Goal: Find specific page/section: Find specific page/section

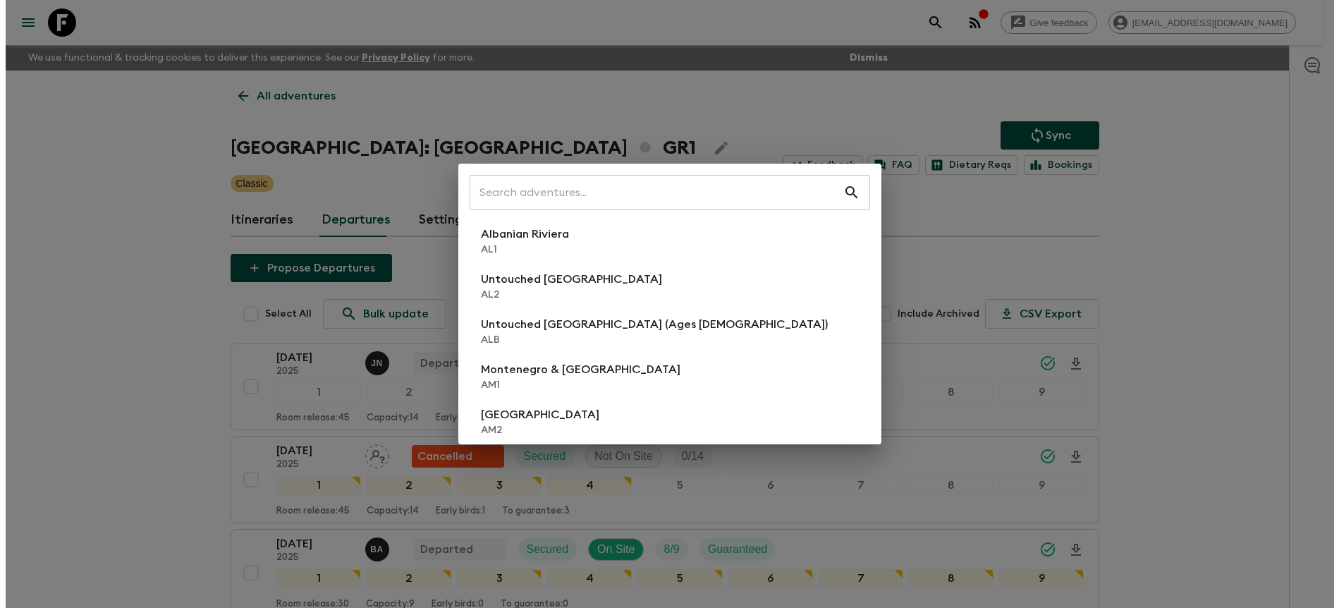
scroll to position [803, 0]
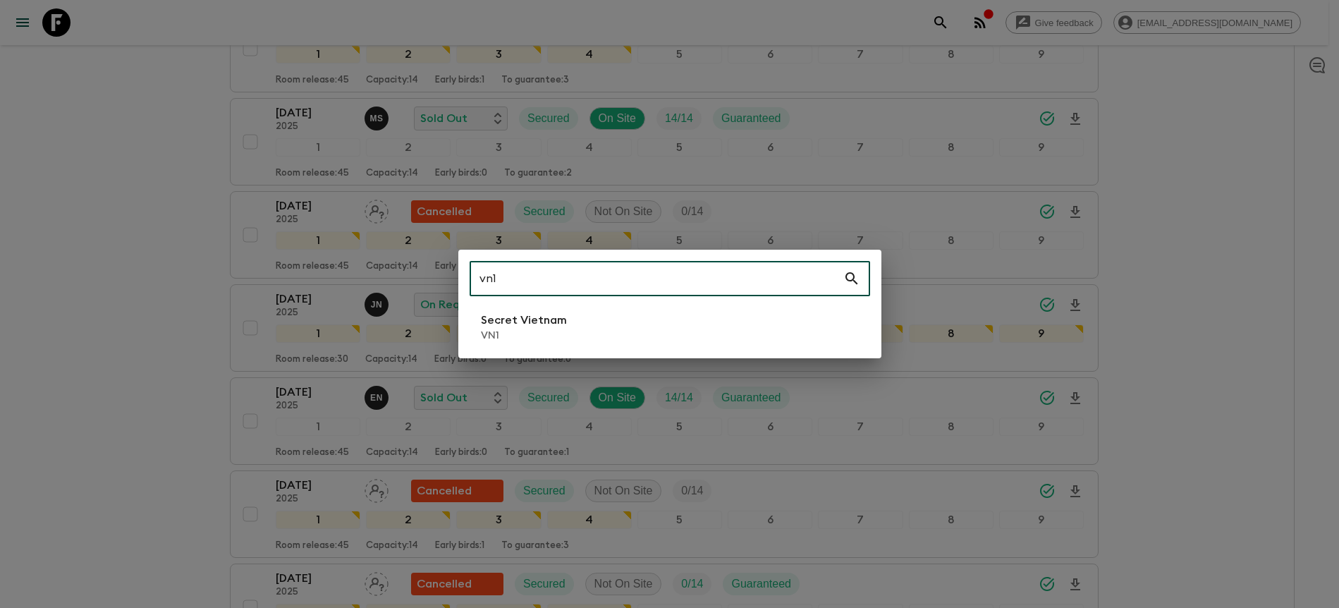
type input "vn1"
click at [715, 321] on li "Secret Vietnam VN1" at bounding box center [669, 326] width 400 height 39
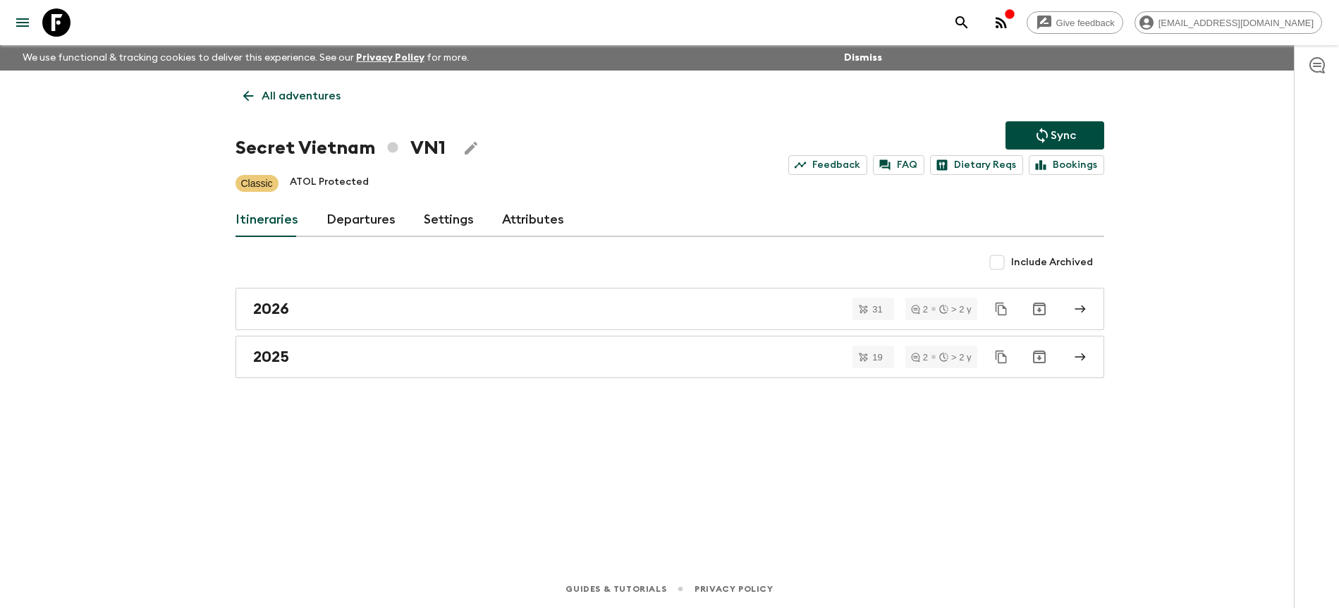
click at [357, 212] on link "Departures" at bounding box center [360, 220] width 69 height 34
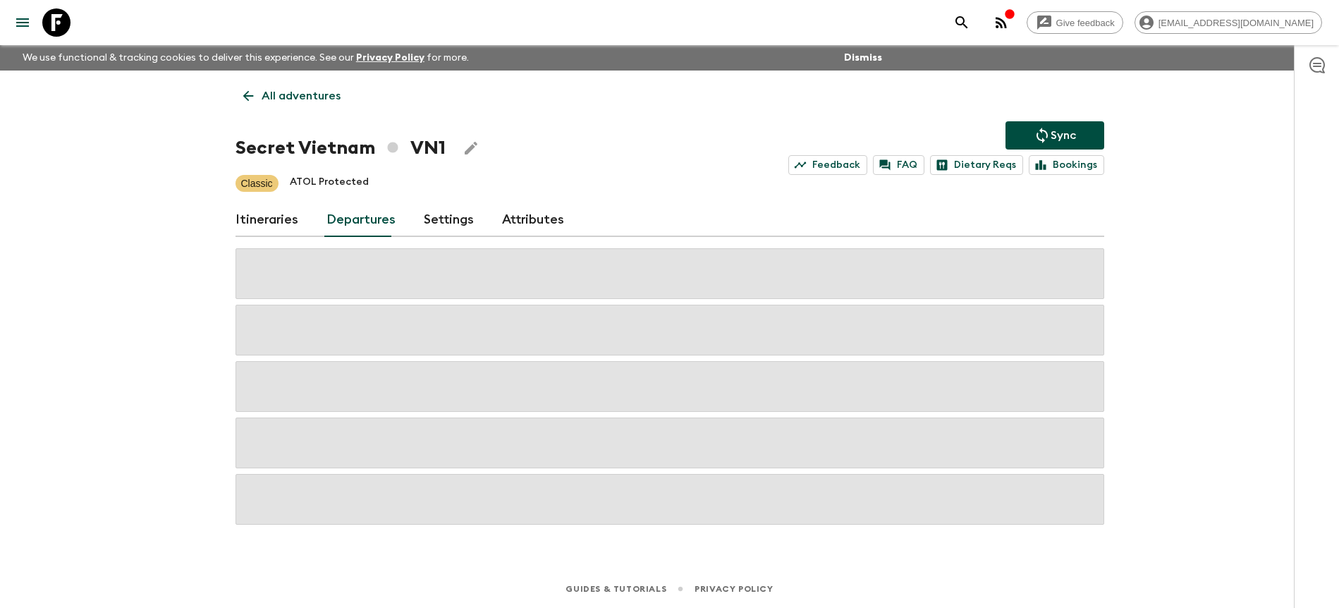
click at [1124, 208] on div "Give feedback [PERSON_NAME][EMAIL_ADDRESS][DOMAIN_NAME] We use functional & tra…" at bounding box center [669, 304] width 1339 height 608
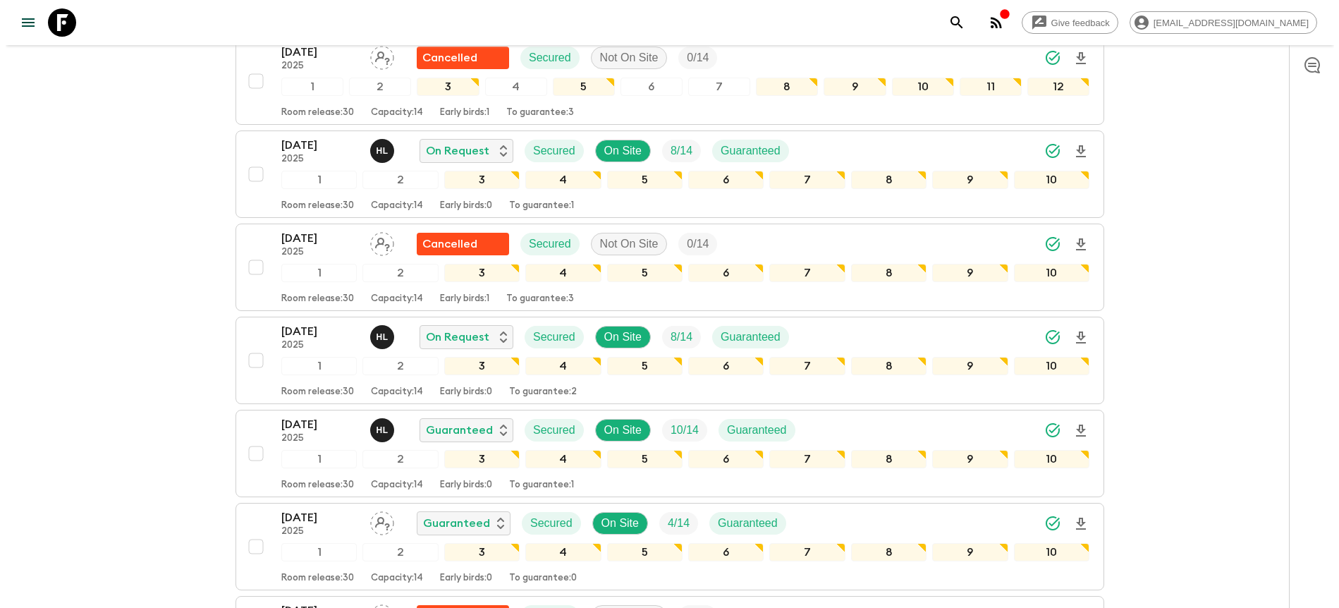
scroll to position [510, 0]
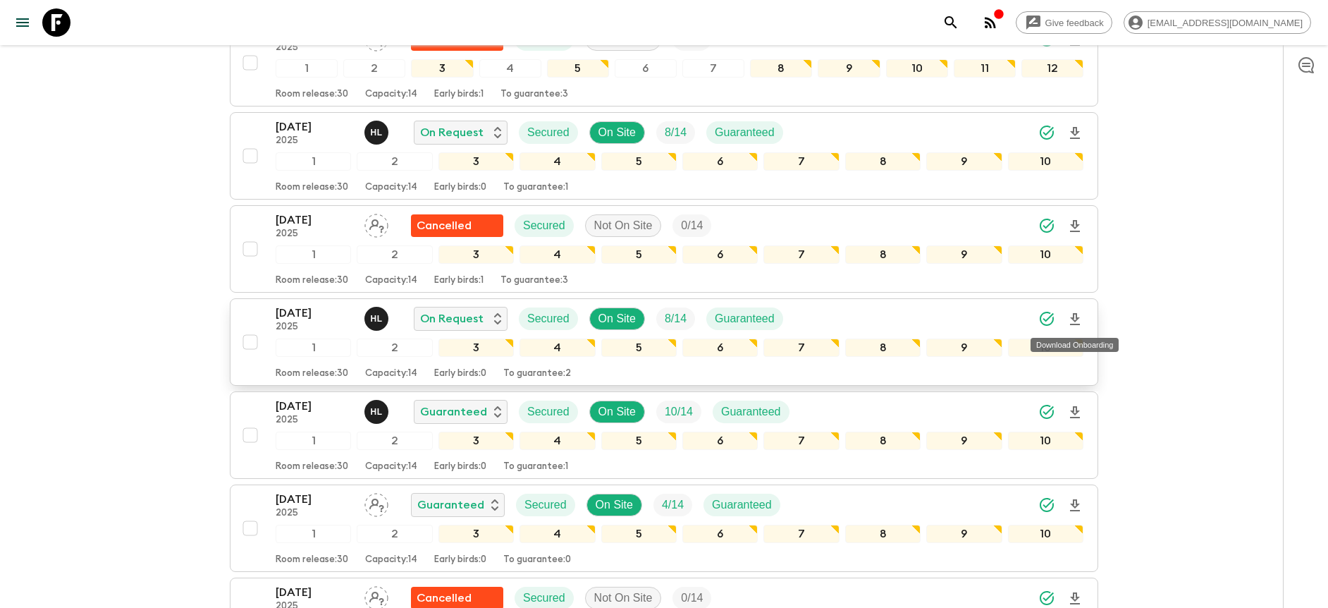
click at [1072, 316] on icon "Download Onboarding" at bounding box center [1074, 319] width 17 height 17
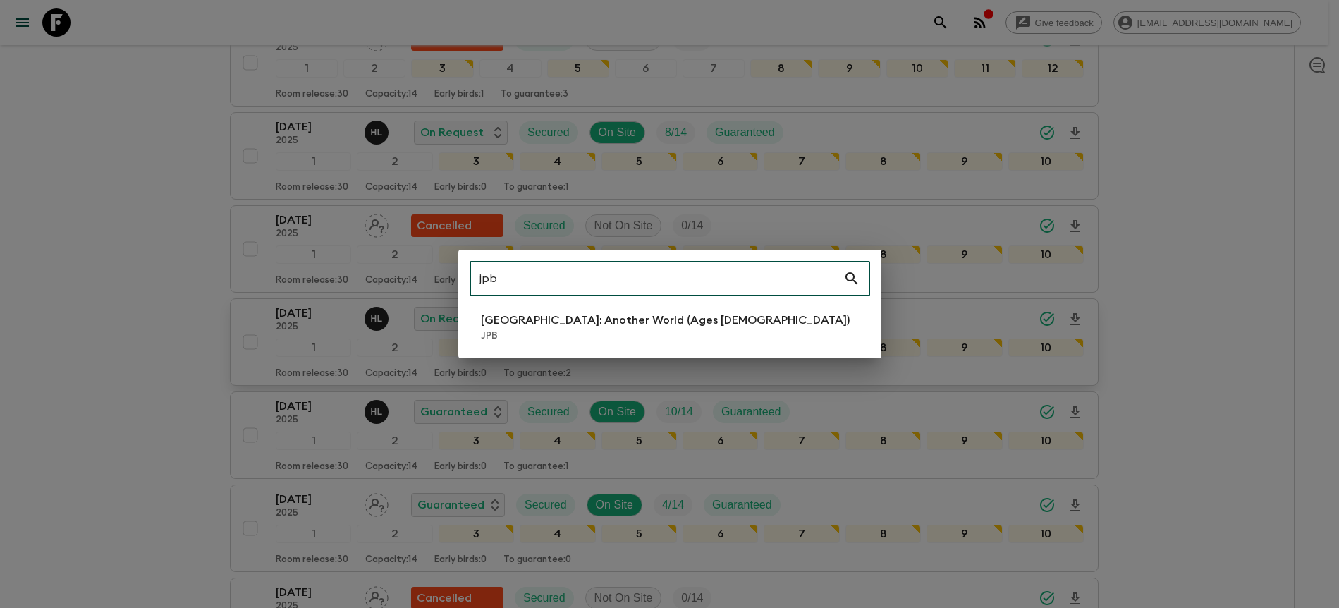
type input "jpb"
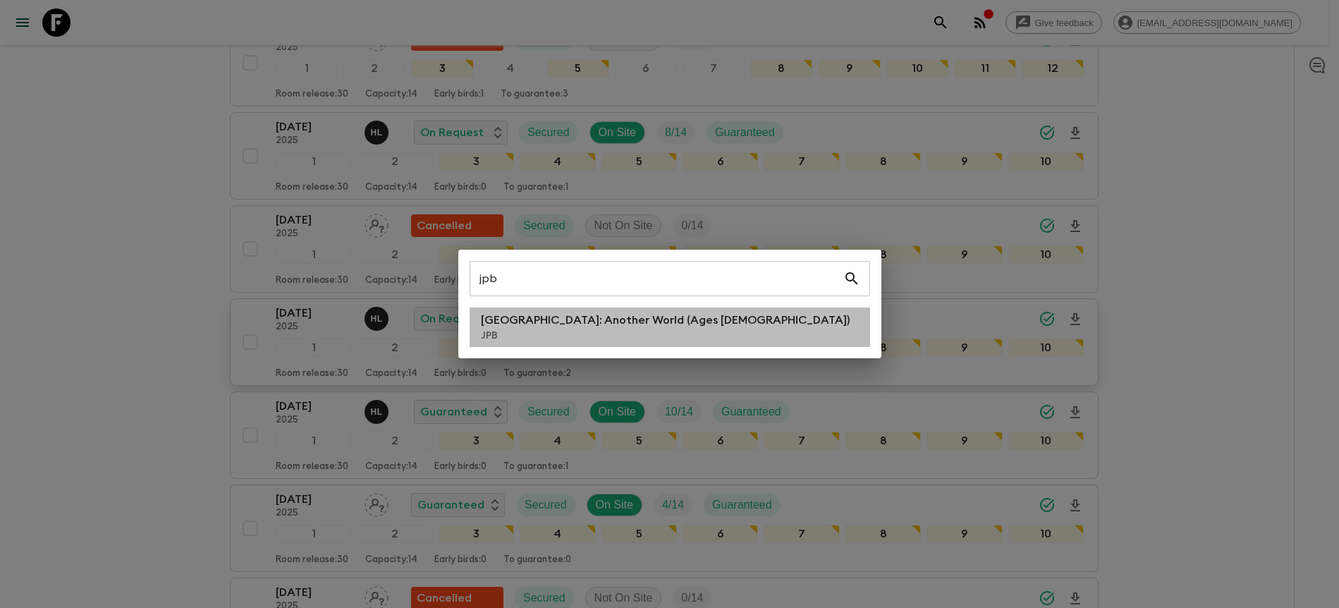
click at [714, 328] on li "[GEOGRAPHIC_DATA]: Another World (Ages [DEMOGRAPHIC_DATA]) JPB" at bounding box center [669, 326] width 400 height 39
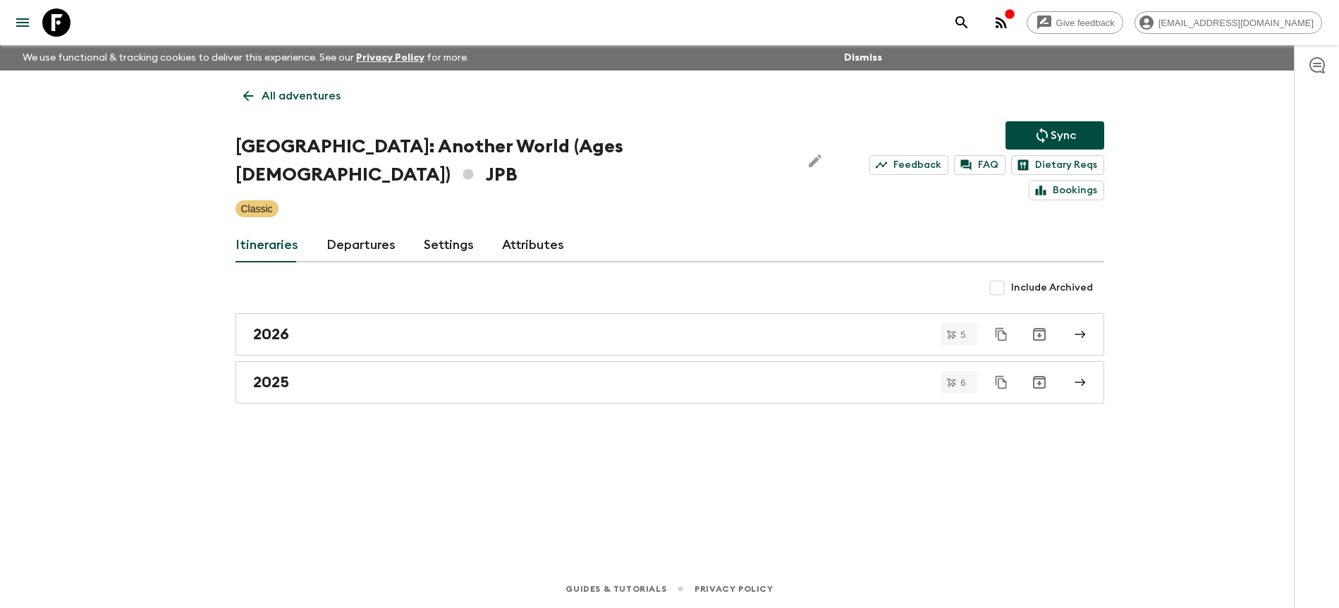
click at [396, 228] on div "Itineraries Departures Settings Attributes" at bounding box center [669, 245] width 868 height 34
click at [390, 228] on link "Departures" at bounding box center [360, 245] width 69 height 34
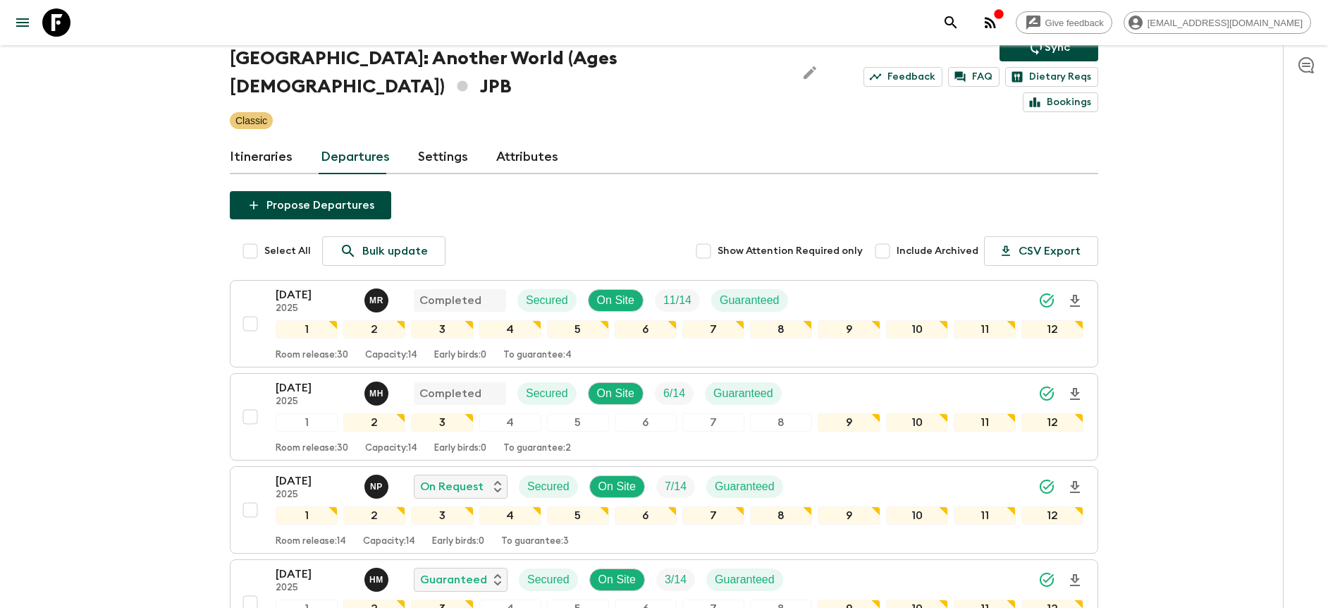
scroll to position [211, 0]
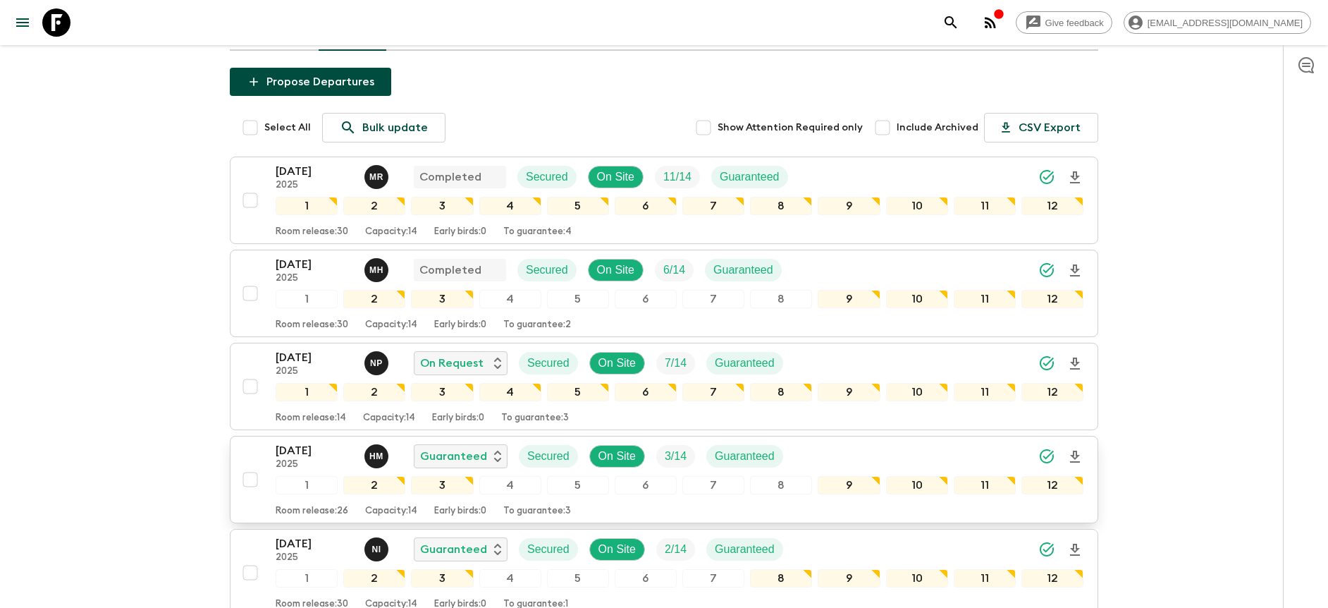
click at [798, 442] on div "[DATE] 2025 H M Guaranteed Secured On Site 3 / 14 Guaranteed" at bounding box center [680, 456] width 808 height 28
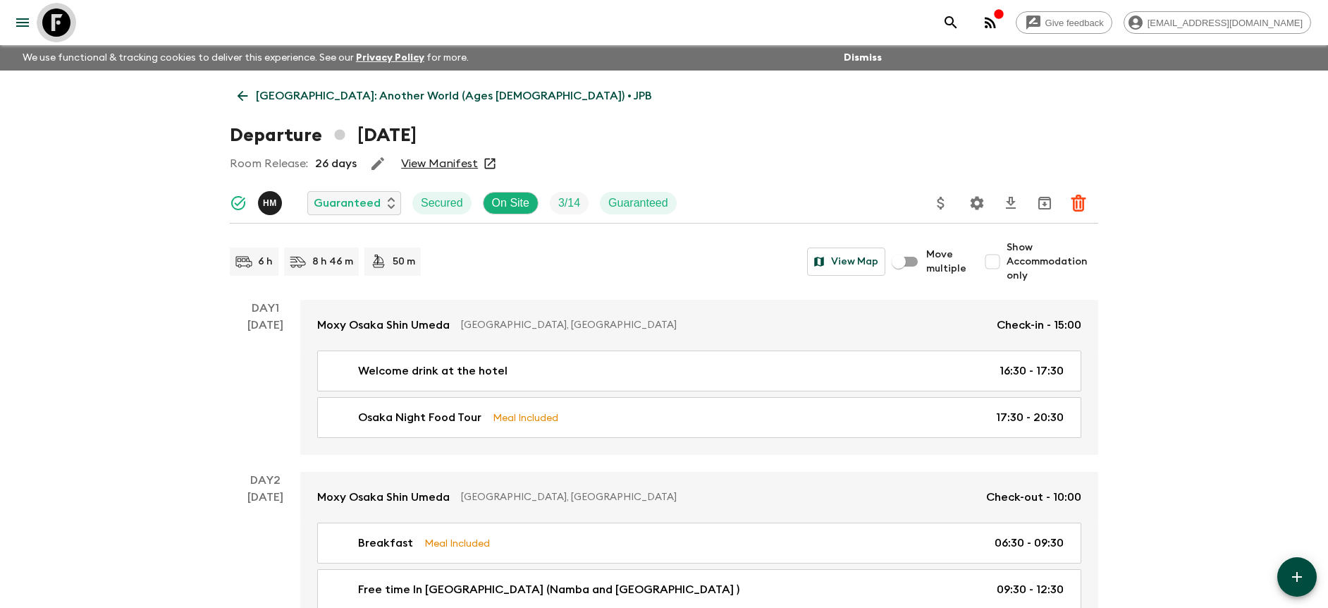
click at [49, 22] on icon at bounding box center [56, 22] width 28 height 28
